Goal: Task Accomplishment & Management: Use online tool/utility

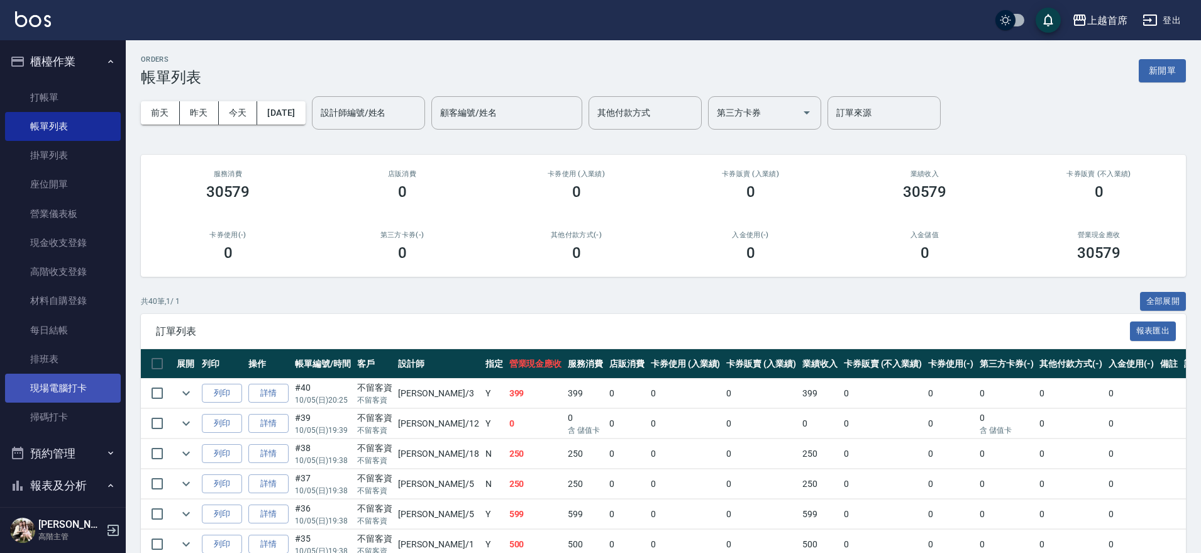
click at [48, 387] on link "現場電腦打卡" at bounding box center [63, 387] width 116 height 29
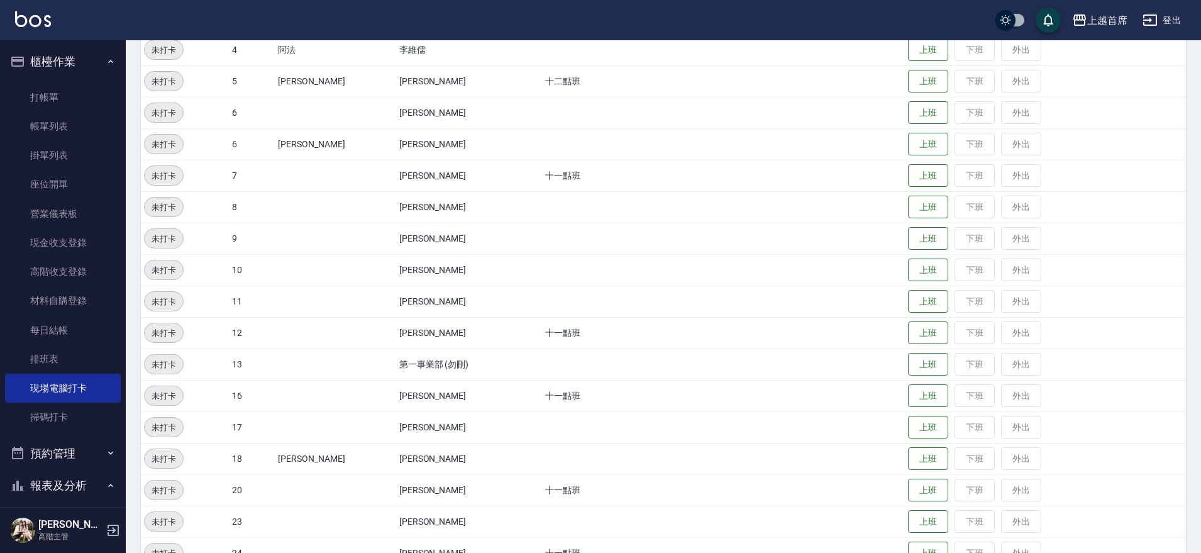
scroll to position [236, 0]
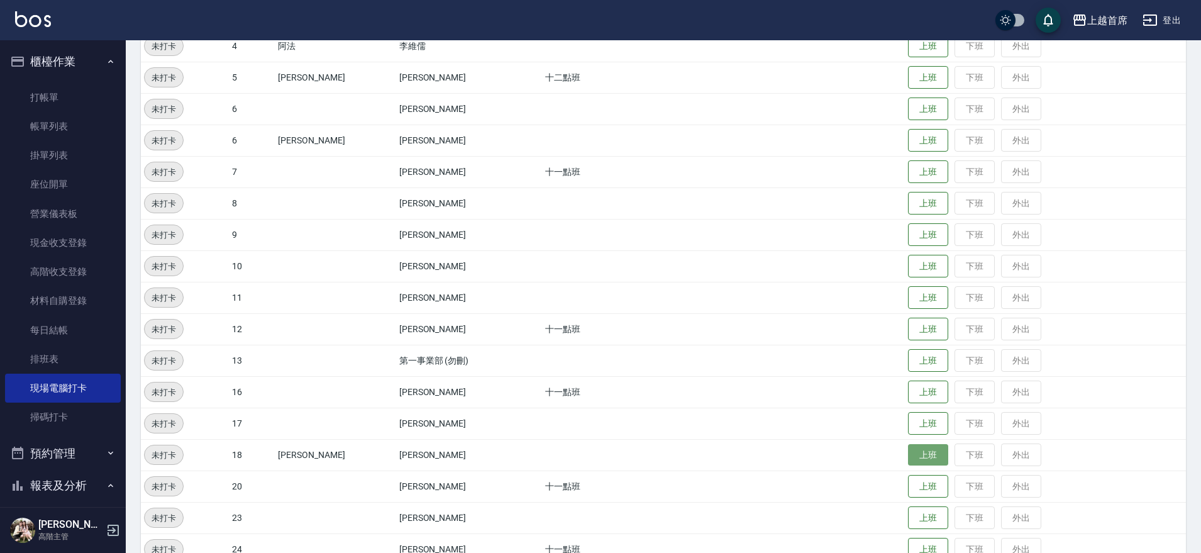
click at [920, 452] on button "上班" at bounding box center [928, 455] width 40 height 22
click at [919, 547] on button "上班" at bounding box center [928, 549] width 40 height 22
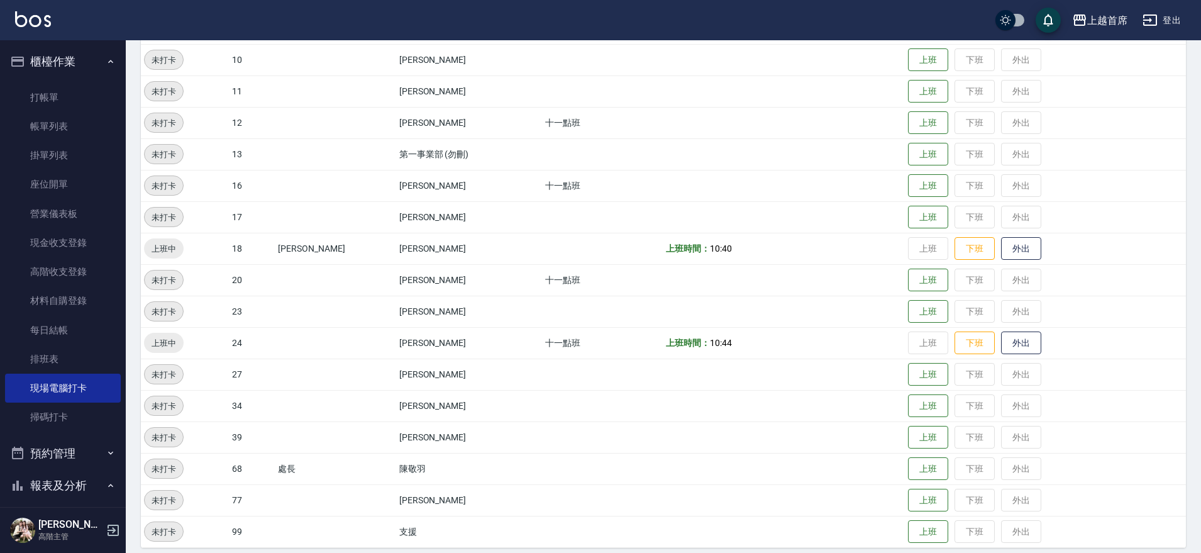
scroll to position [452, 0]
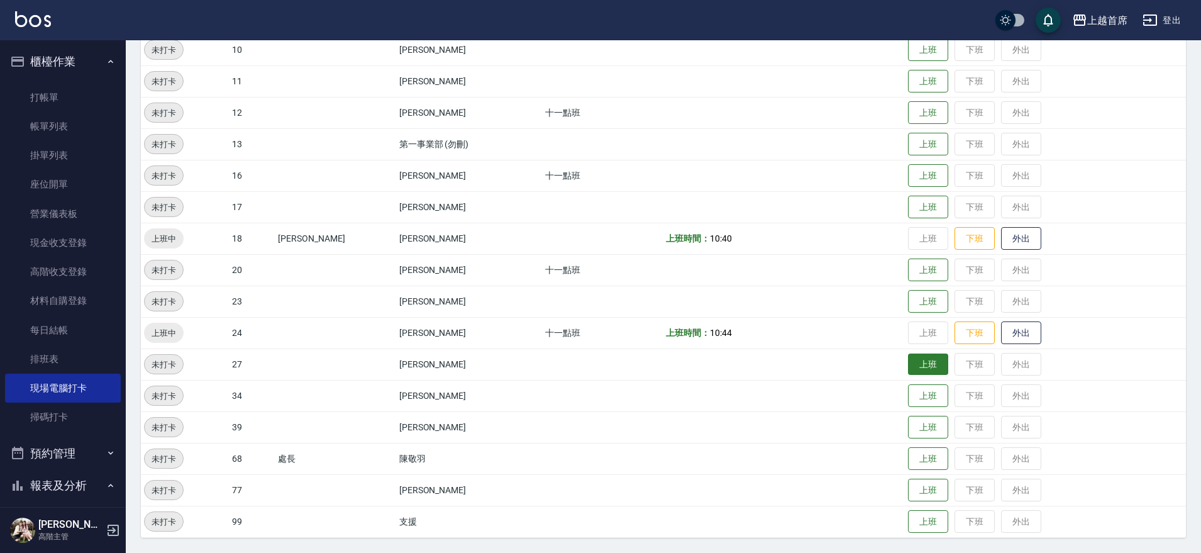
click at [914, 370] on button "上班" at bounding box center [928, 364] width 40 height 22
drag, startPoint x: 218, startPoint y: 357, endPoint x: 795, endPoint y: 353, distance: 577.1
click at [795, 353] on tr "上班中 27 [PERSON_NAME] 上班時間： 10:50 上班 下班 外出" at bounding box center [663, 363] width 1045 height 31
click at [518, 407] on td "[PERSON_NAME]" at bounding box center [469, 395] width 146 height 31
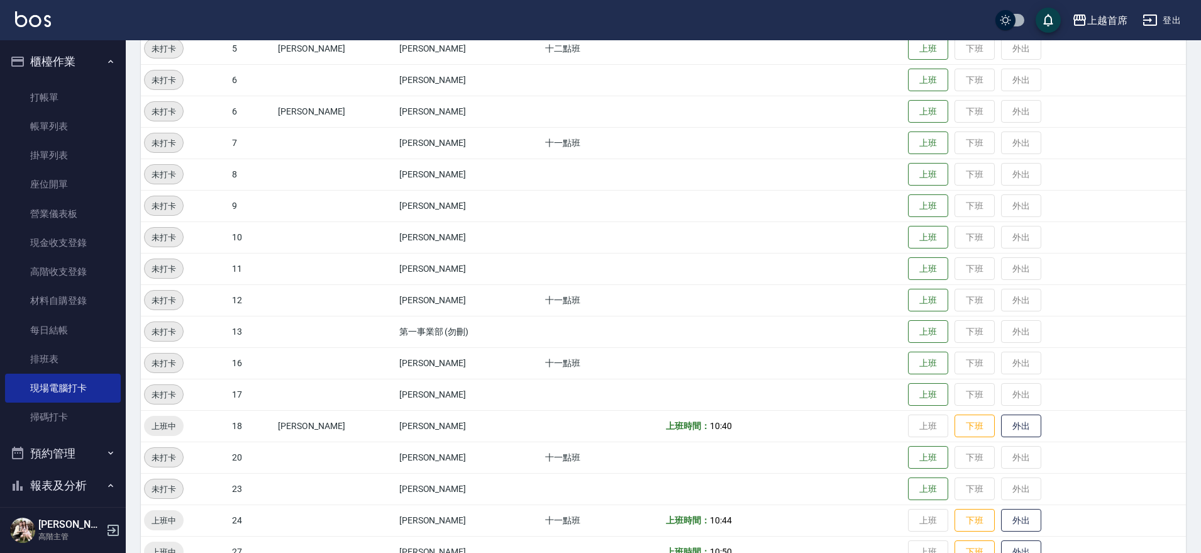
scroll to position [393, 0]
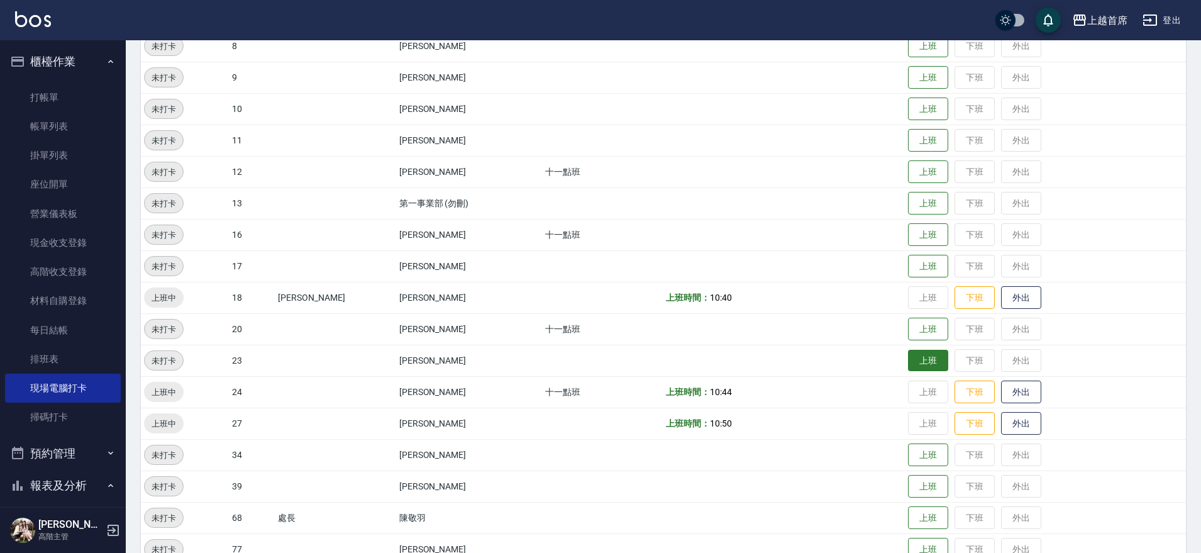
click at [919, 354] on button "上班" at bounding box center [928, 361] width 40 height 22
click at [913, 324] on button "上班" at bounding box center [928, 329] width 40 height 22
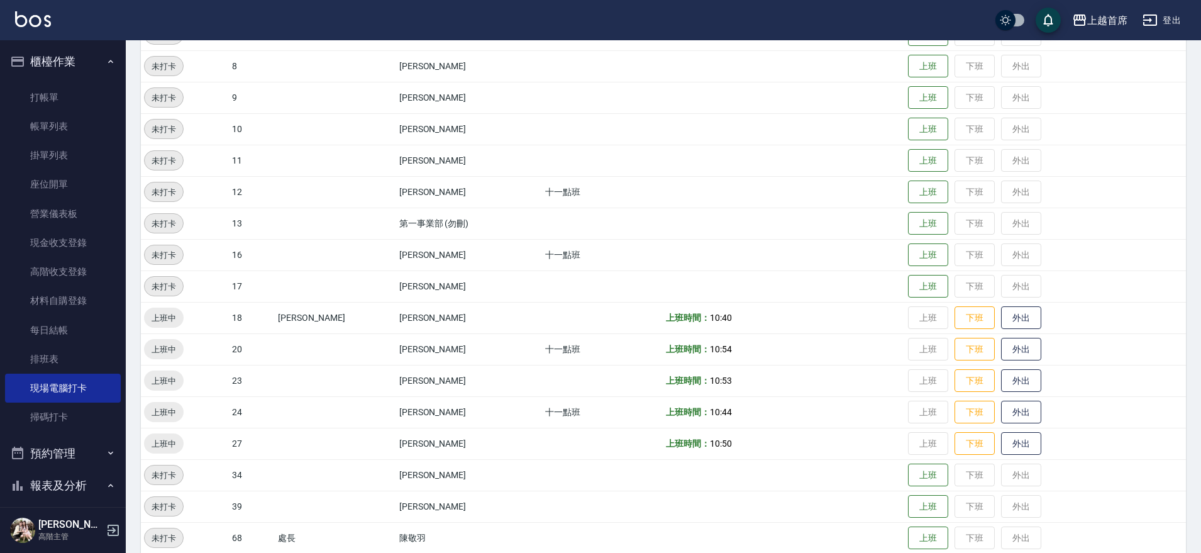
scroll to position [373, 0]
click at [908, 468] on button "上班" at bounding box center [928, 474] width 40 height 22
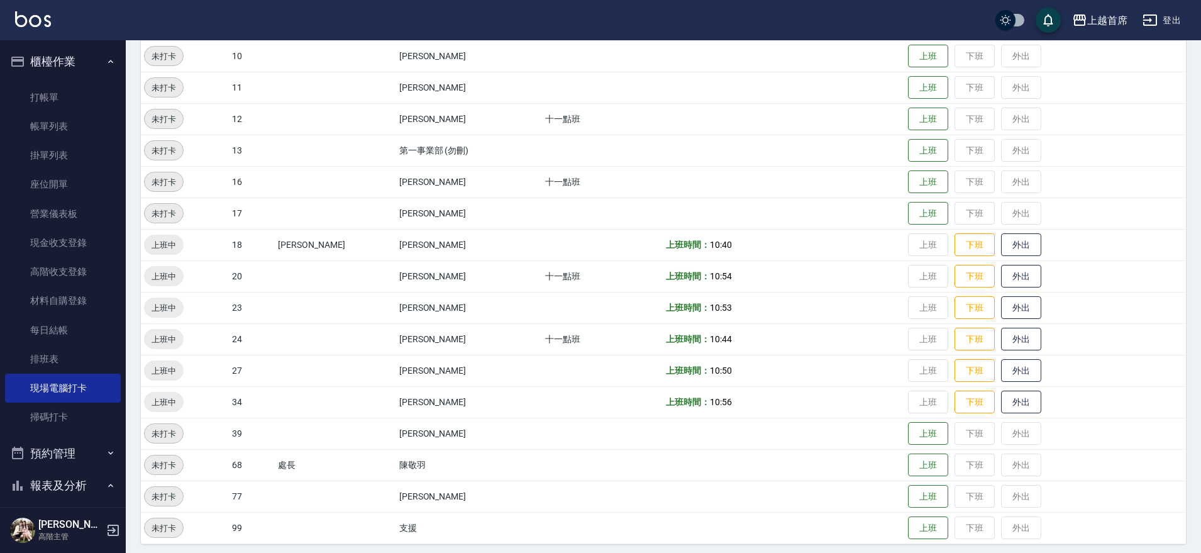
scroll to position [452, 0]
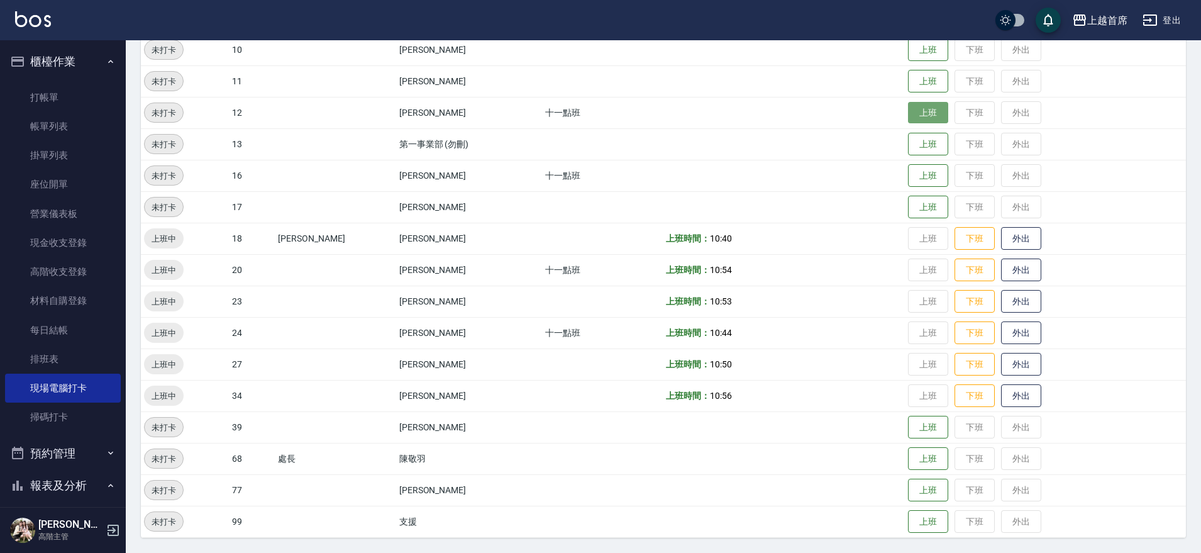
click at [910, 116] on button "上班" at bounding box center [928, 113] width 40 height 22
